Goal: Information Seeking & Learning: Learn about a topic

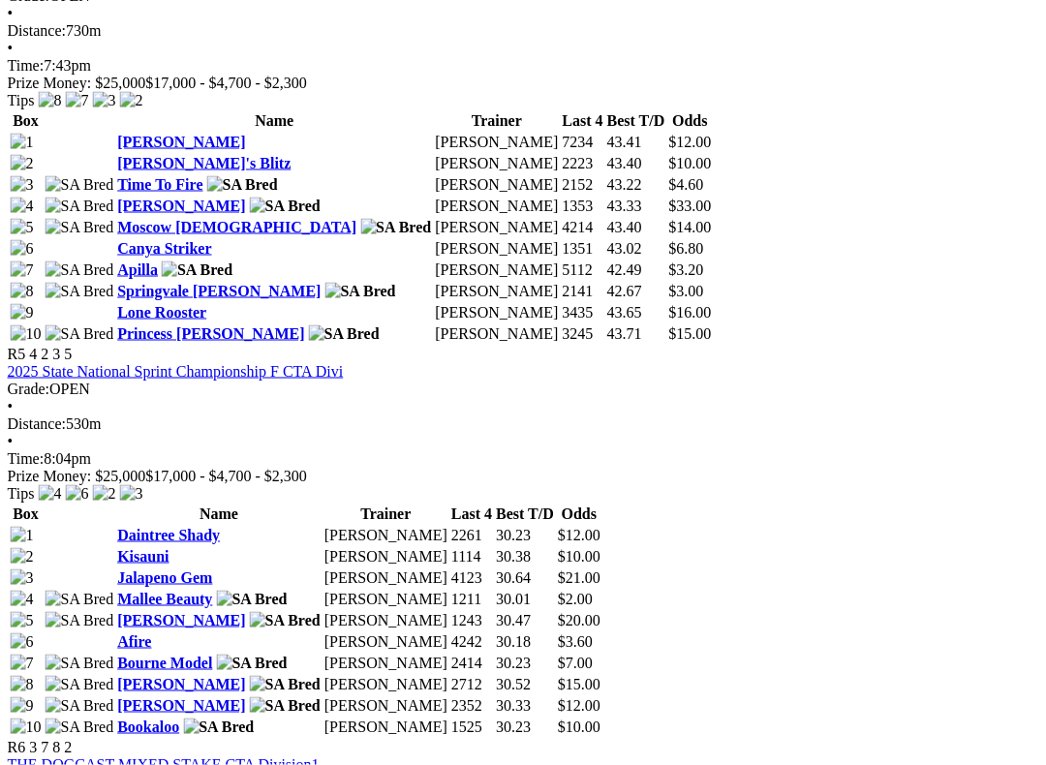
scroll to position [2021, 0]
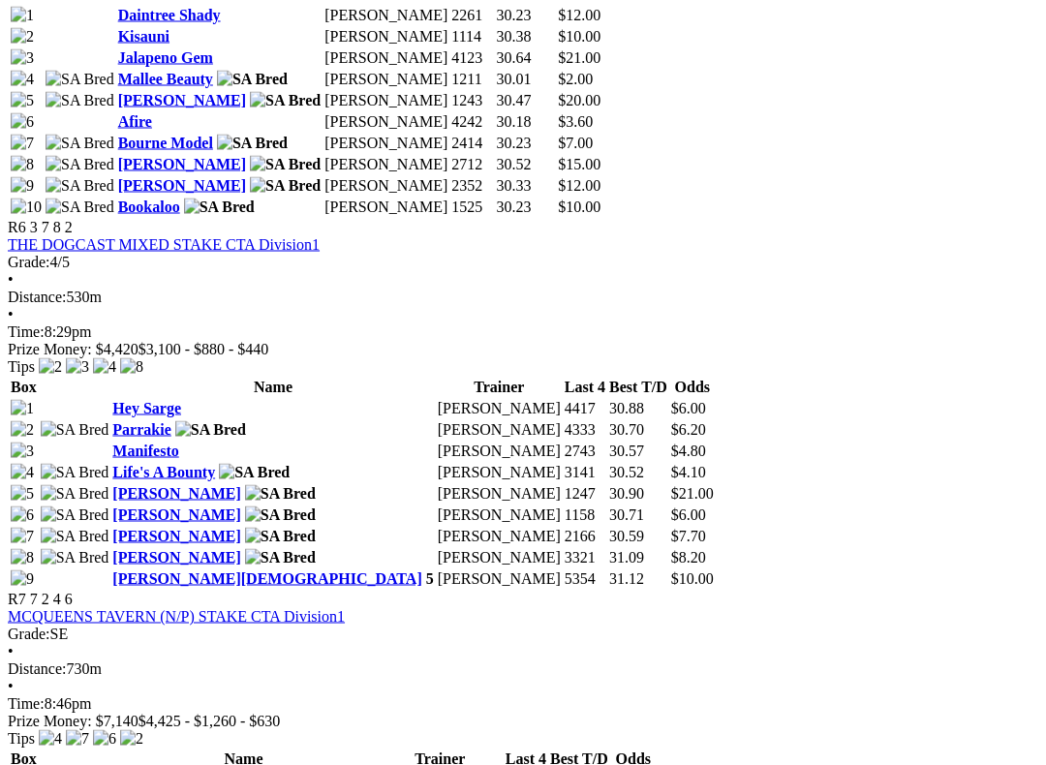
scroll to position [2540, 0]
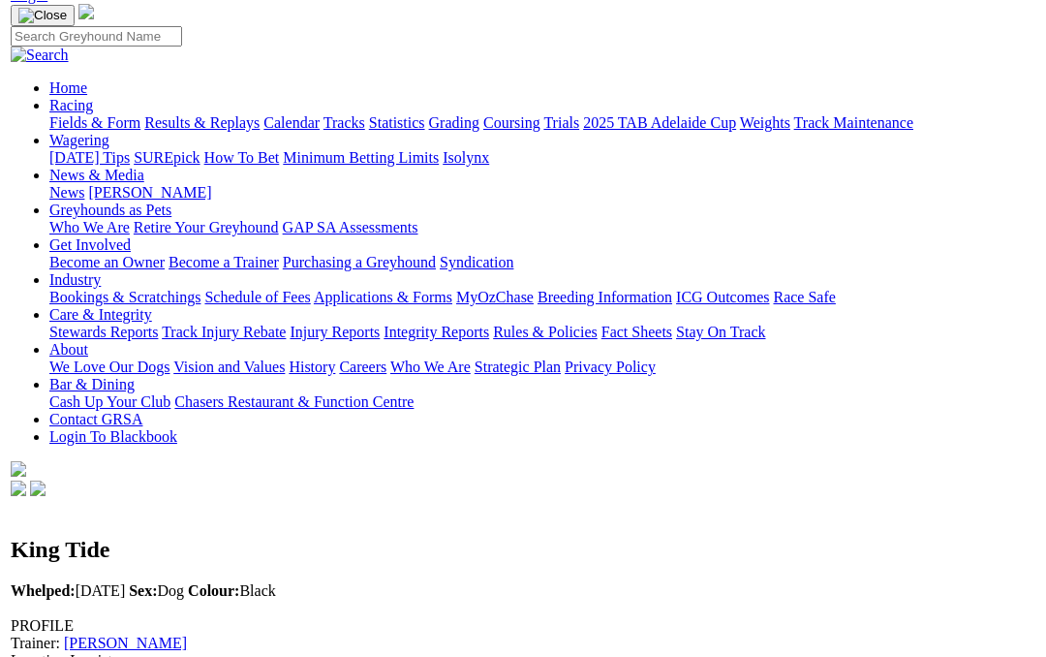
scroll to position [130, 0]
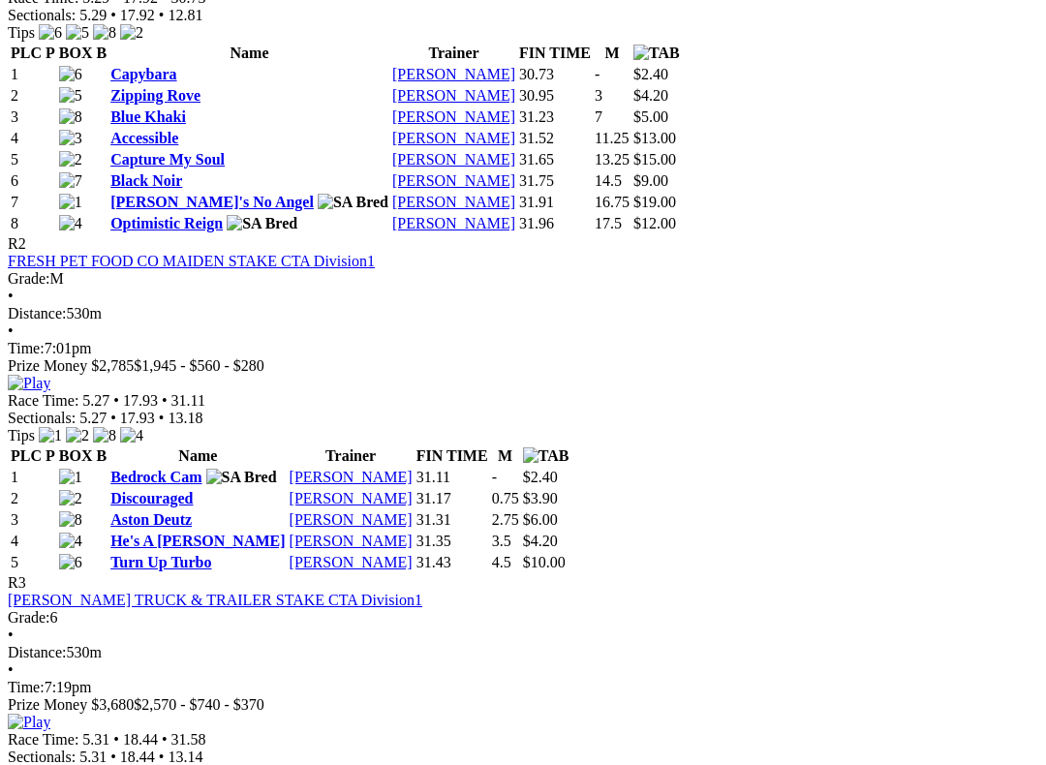
scroll to position [1151, 0]
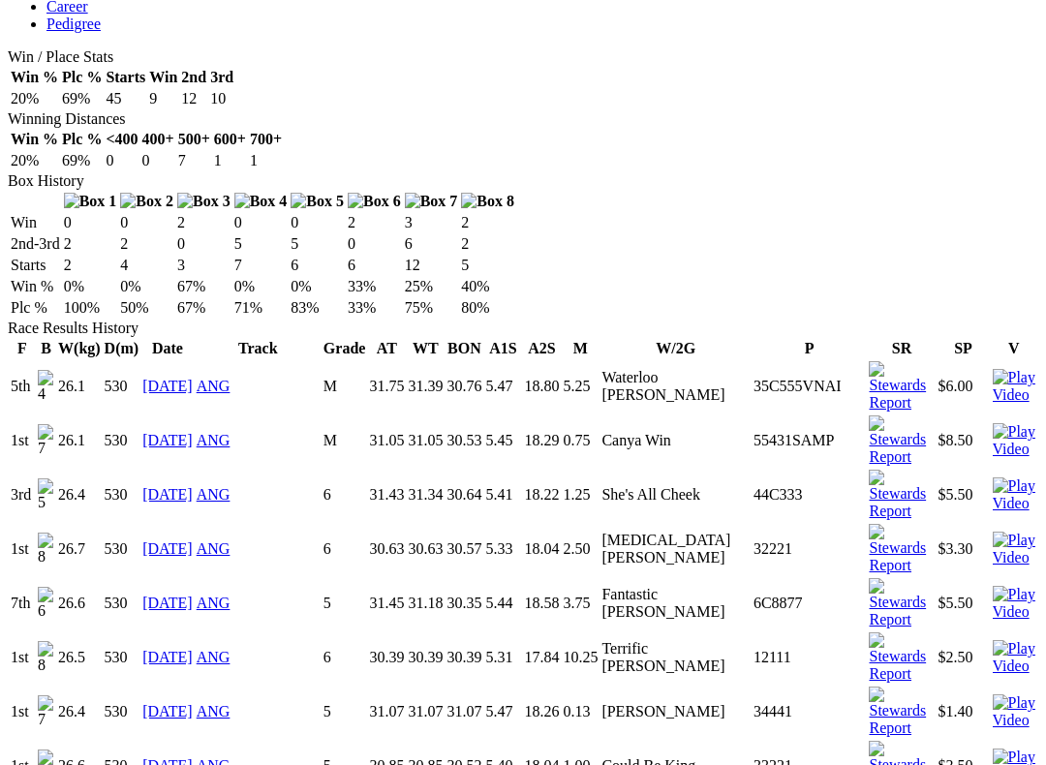
scroll to position [1100, 0]
